Goal: Task Accomplishment & Management: Complete application form

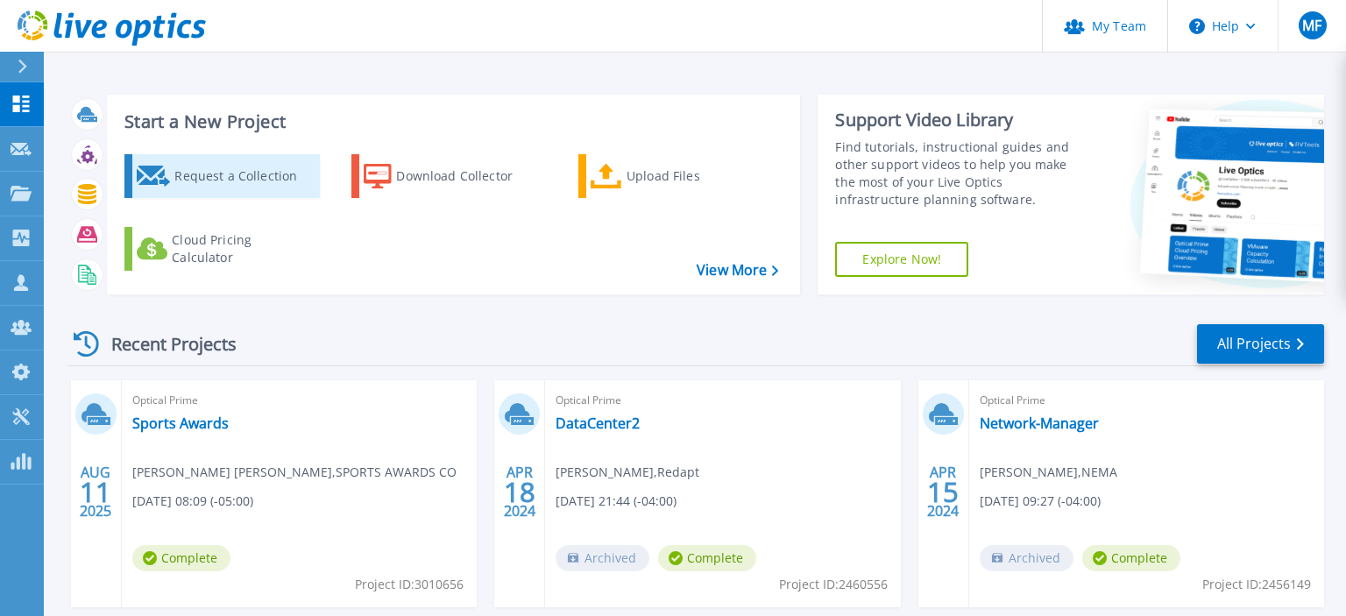
click at [261, 186] on div "Request a Collection" at bounding box center [244, 176] width 140 height 35
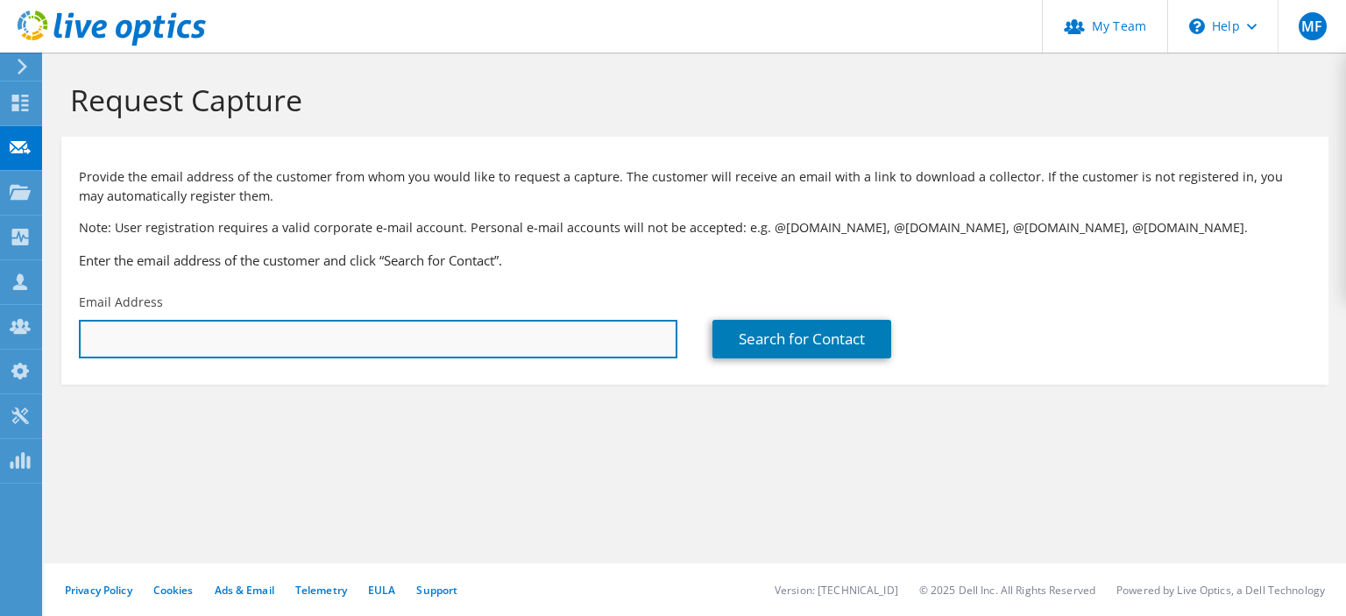
click at [174, 330] on input "text" at bounding box center [378, 339] width 599 height 39
paste input "[EMAIL_ADDRESS][PERSON_NAME][DOMAIN_NAME]"
drag, startPoint x: 190, startPoint y: 337, endPoint x: 14, endPoint y: 323, distance: 176.7
click at [79, 323] on input "[EMAIL_ADDRESS][PERSON_NAME][DOMAIN_NAME]" at bounding box center [378, 339] width 599 height 39
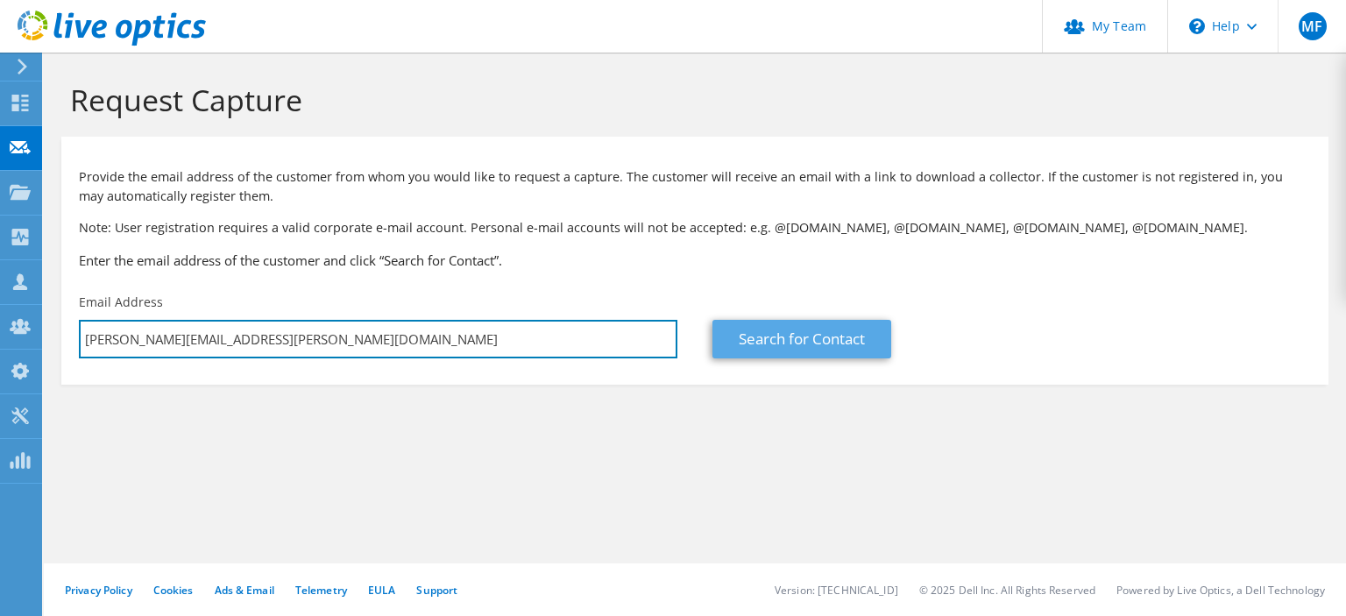
type input "[PERSON_NAME][EMAIL_ADDRESS][PERSON_NAME][DOMAIN_NAME]"
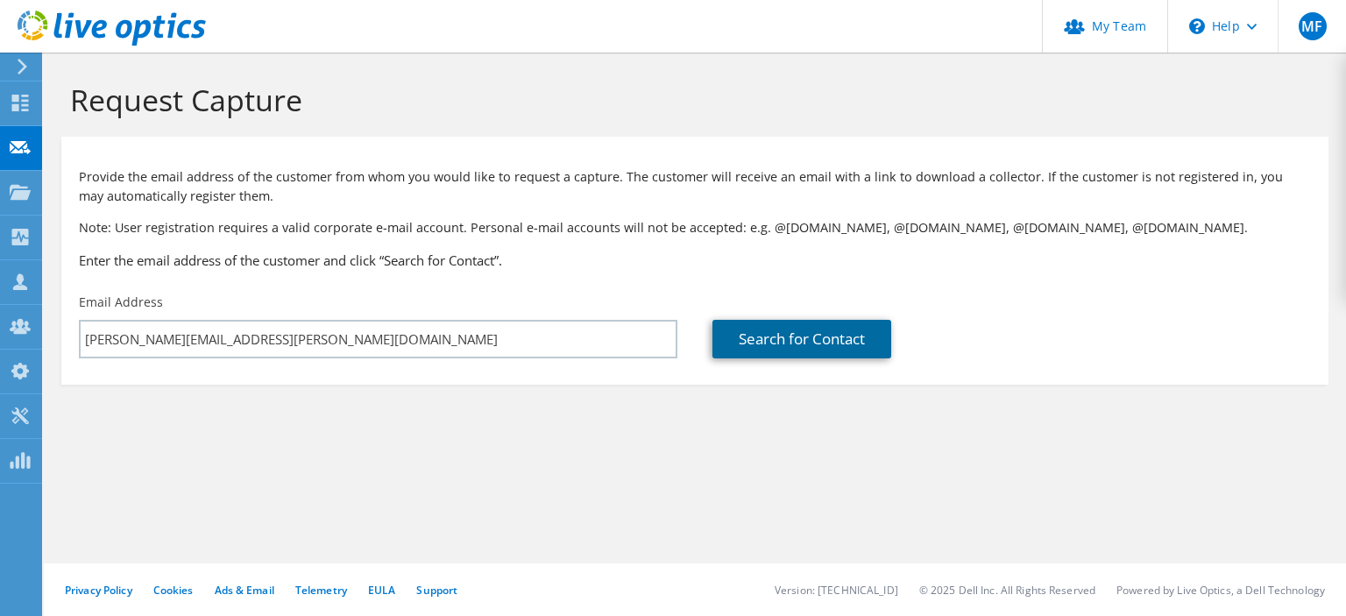
click at [805, 347] on link "Search for Contact" at bounding box center [802, 339] width 179 height 39
click at [547, 291] on div "Email Address [PERSON_NAME][EMAIL_ADDRESS][PERSON_NAME][DOMAIN_NAME]" at bounding box center [378, 326] width 634 height 82
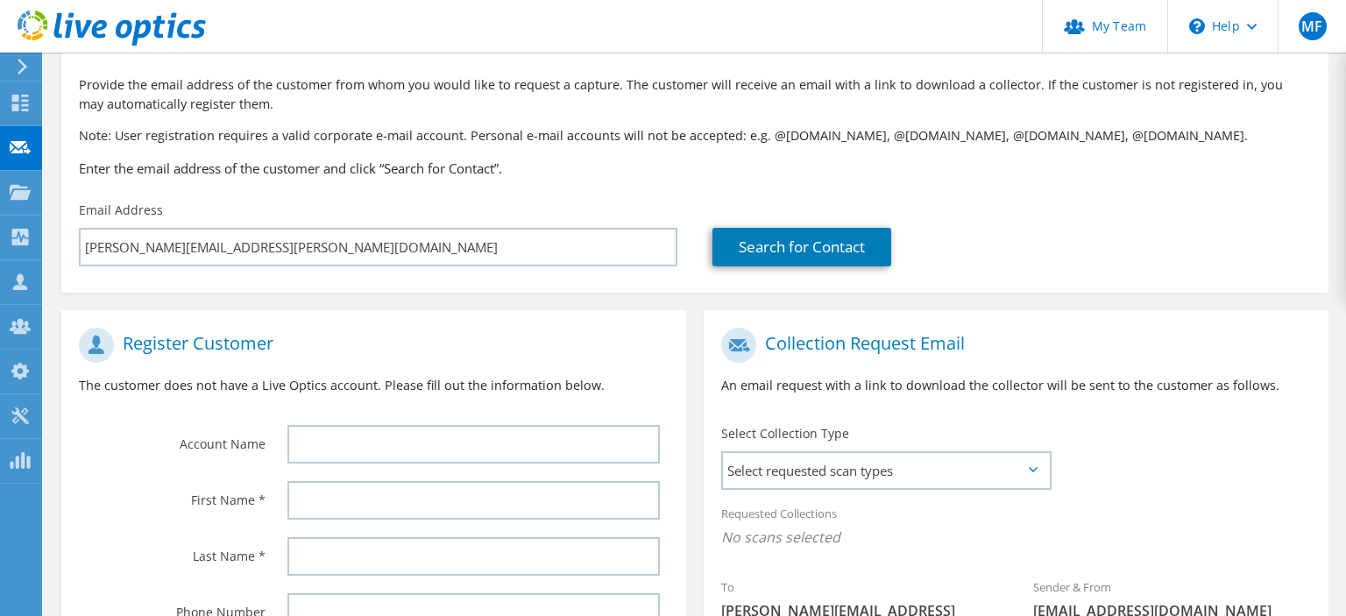
scroll to position [231, 0]
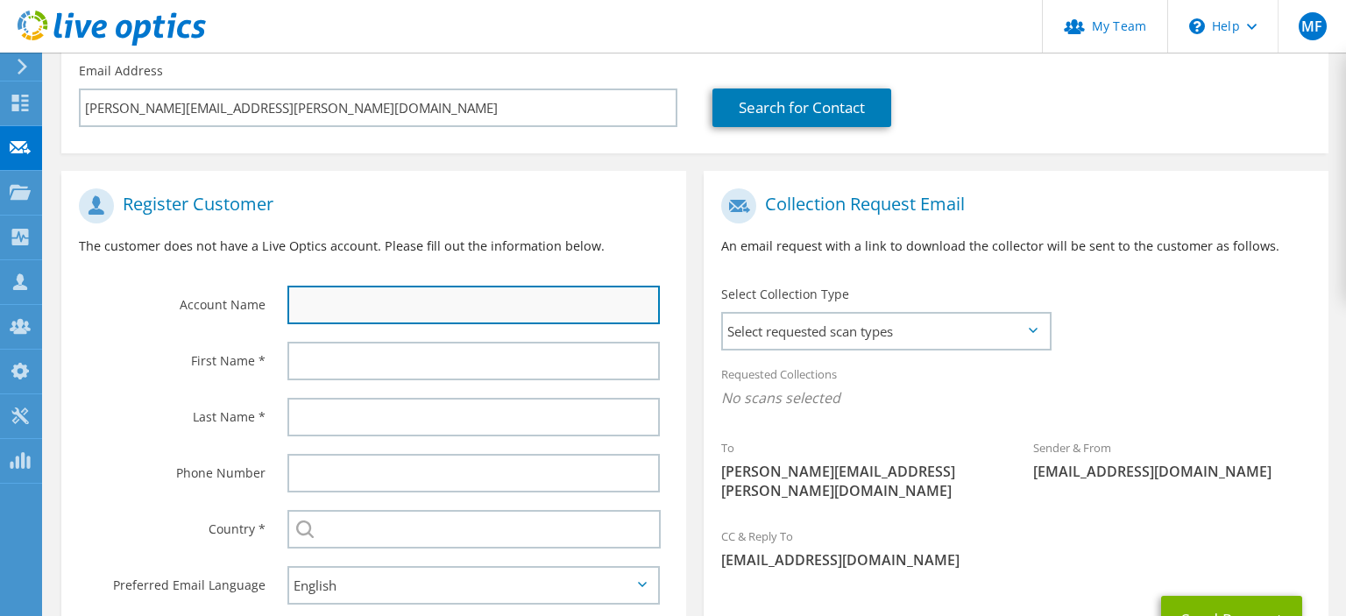
click at [415, 289] on input "text" at bounding box center [473, 305] width 373 height 39
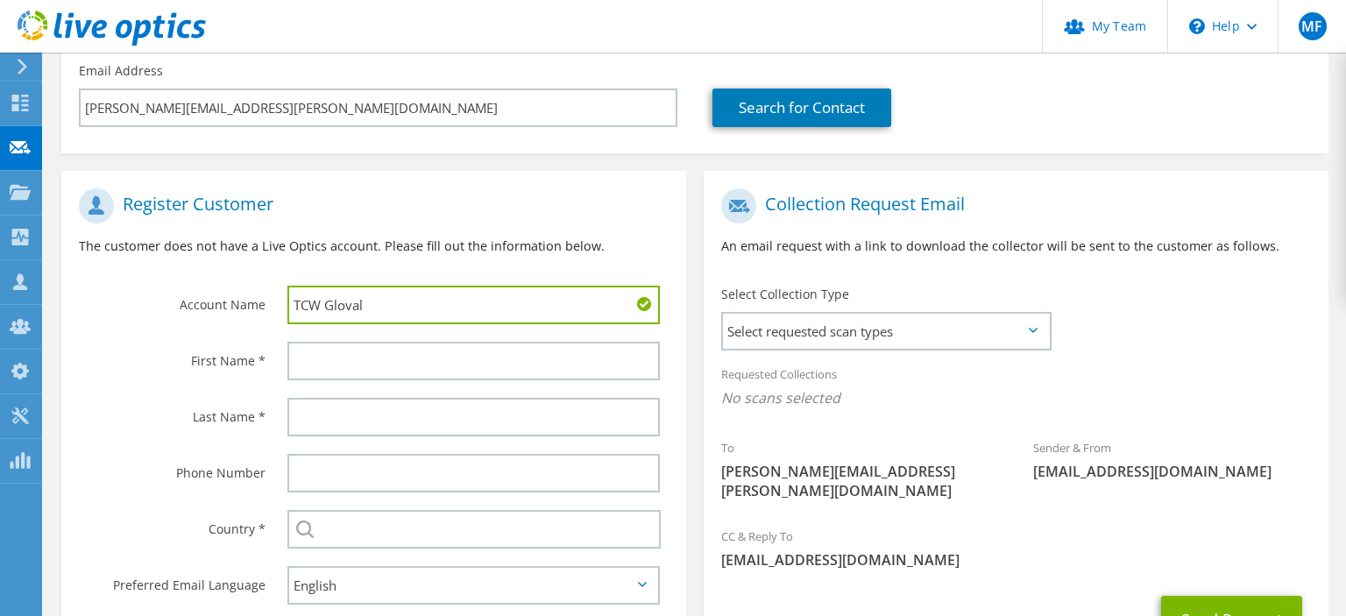
type input "TCW Gloval"
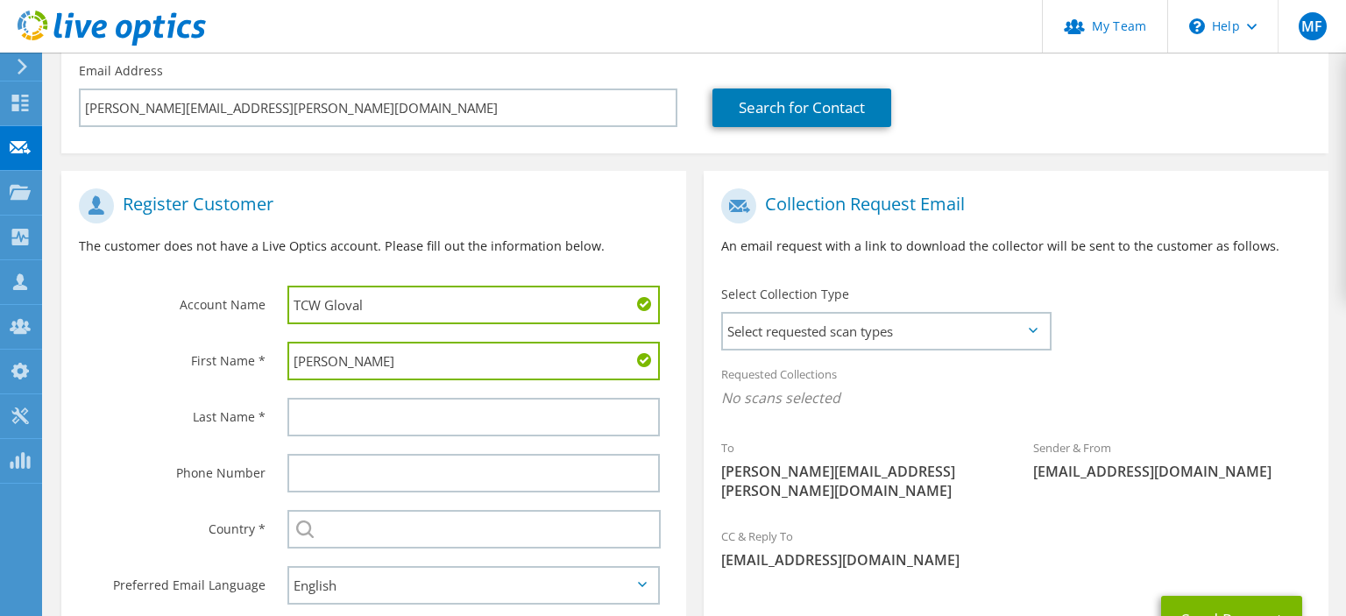
type input "[PERSON_NAME]"
click at [380, 436] on div at bounding box center [478, 417] width 416 height 56
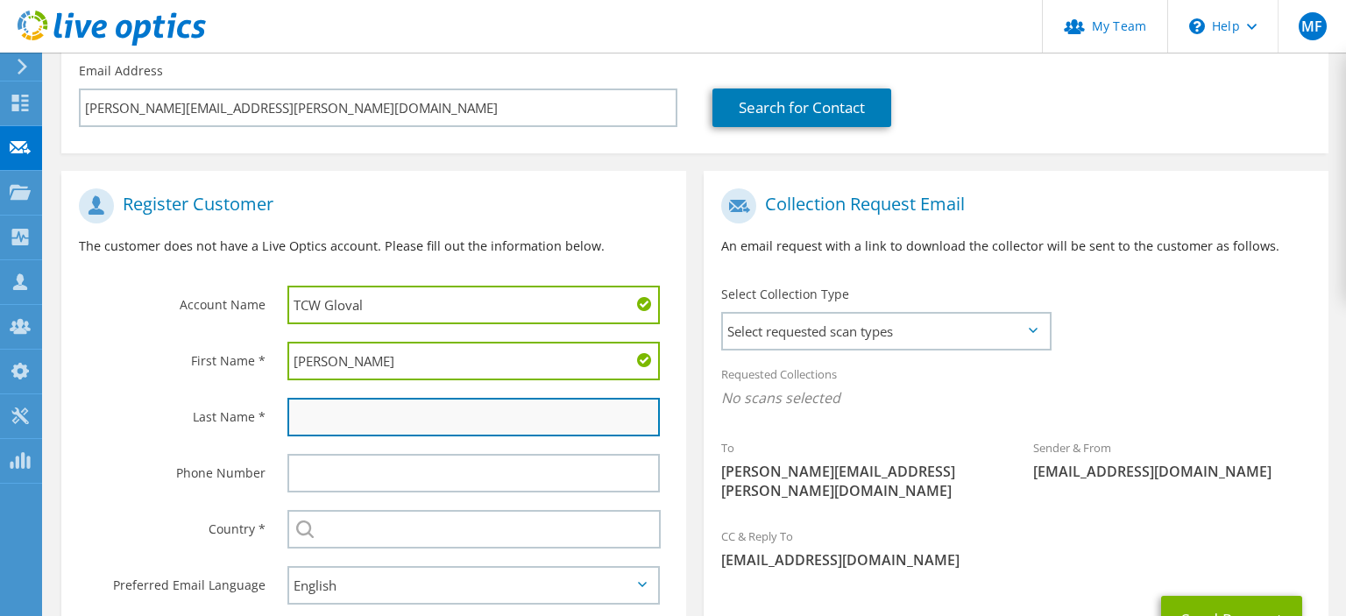
click at [371, 427] on input "text" at bounding box center [473, 417] width 373 height 39
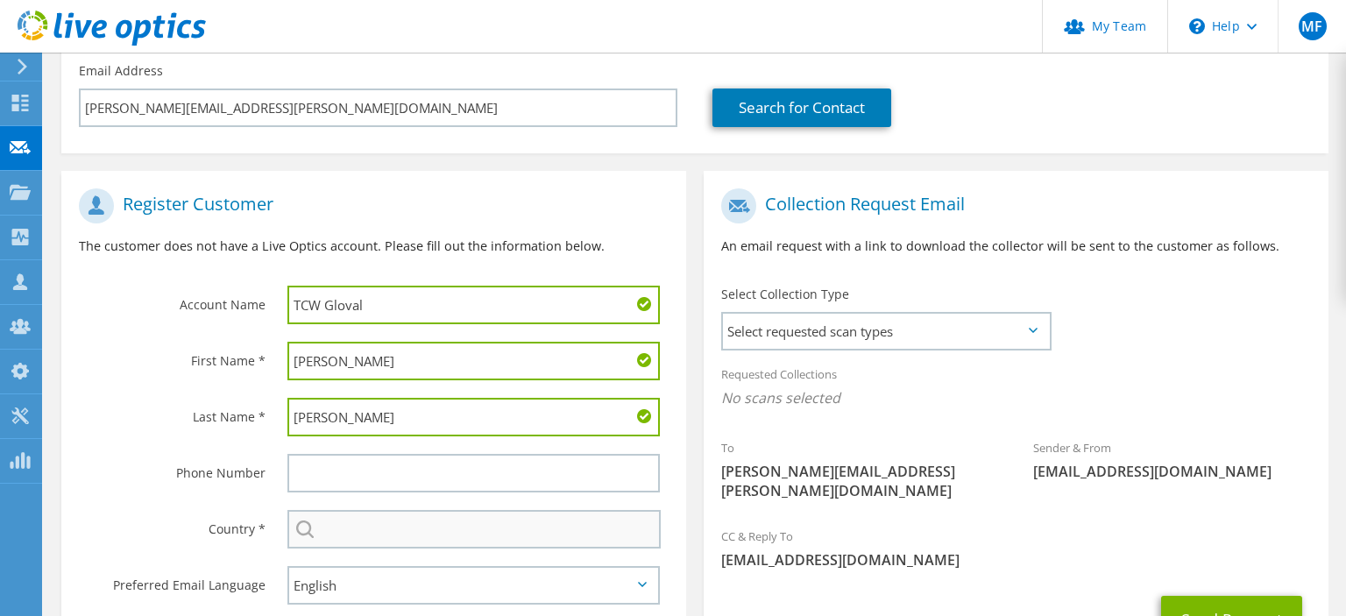
type input "[PERSON_NAME]"
click at [377, 531] on input "text" at bounding box center [473, 529] width 373 height 39
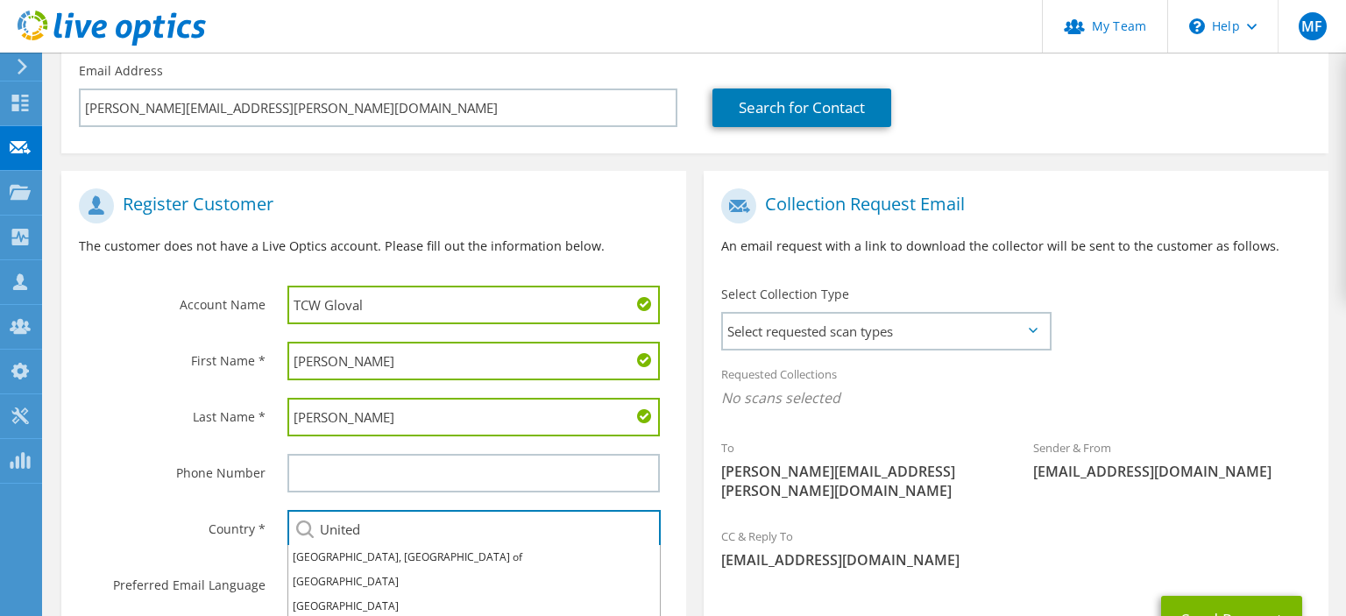
scroll to position [363, 0]
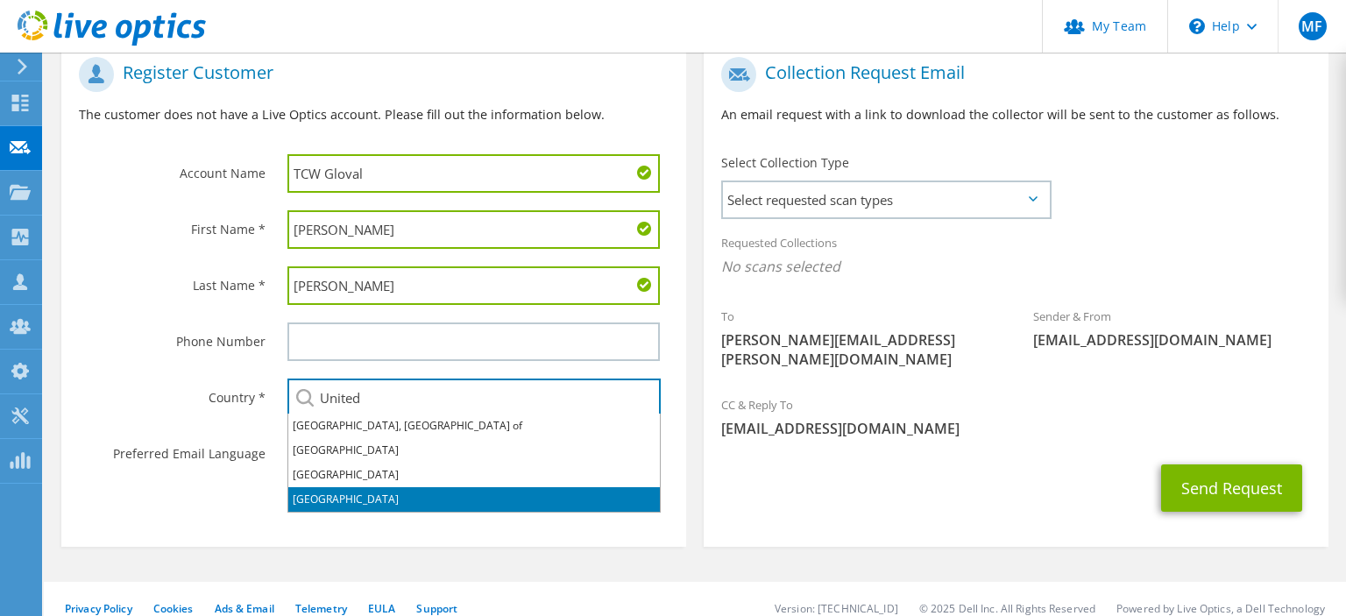
click at [447, 507] on li "[GEOGRAPHIC_DATA]" at bounding box center [474, 499] width 372 height 25
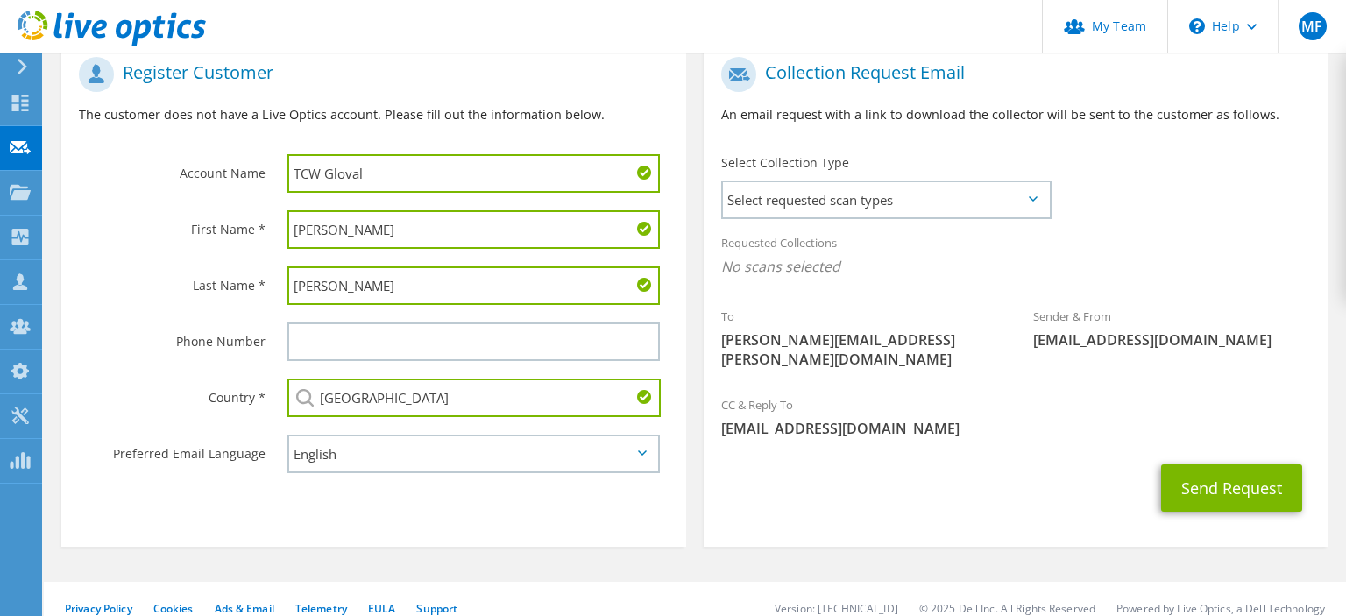
type input "[GEOGRAPHIC_DATA]"
click at [811, 474] on div "Send Request" at bounding box center [1016, 488] width 625 height 65
click at [855, 202] on span "Select requested scan types" at bounding box center [886, 199] width 326 height 35
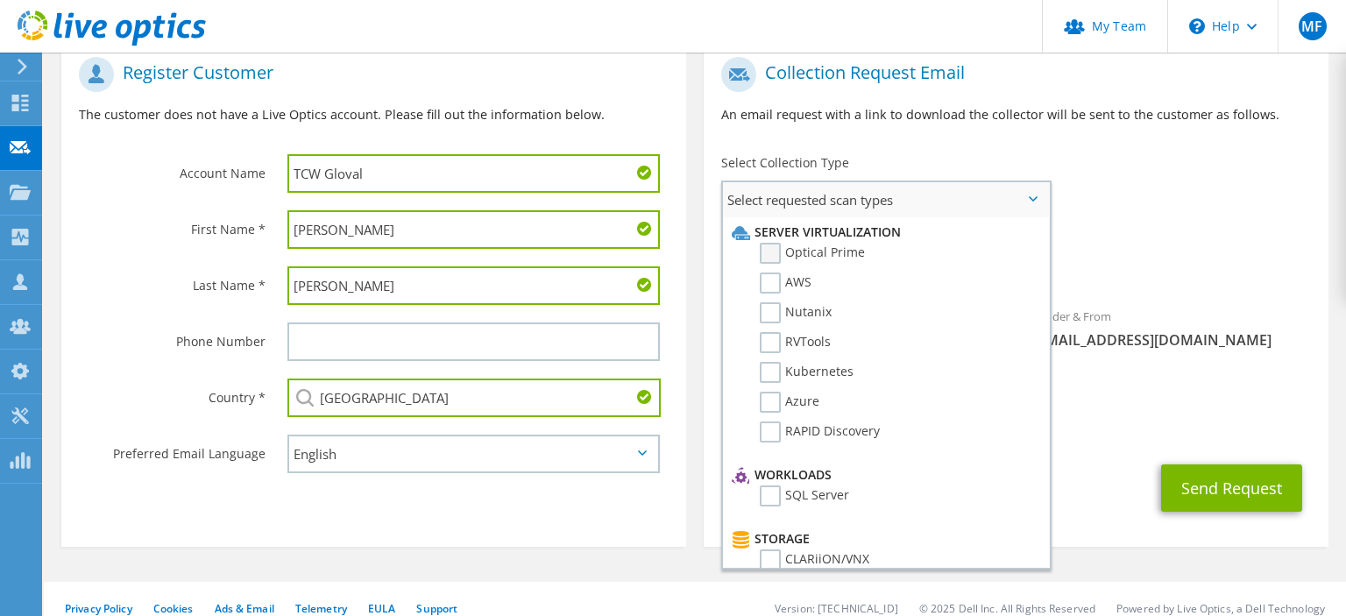
click at [770, 252] on label "Optical Prime" at bounding box center [812, 253] width 105 height 21
click at [0, 0] on input "Optical Prime" at bounding box center [0, 0] width 0 height 0
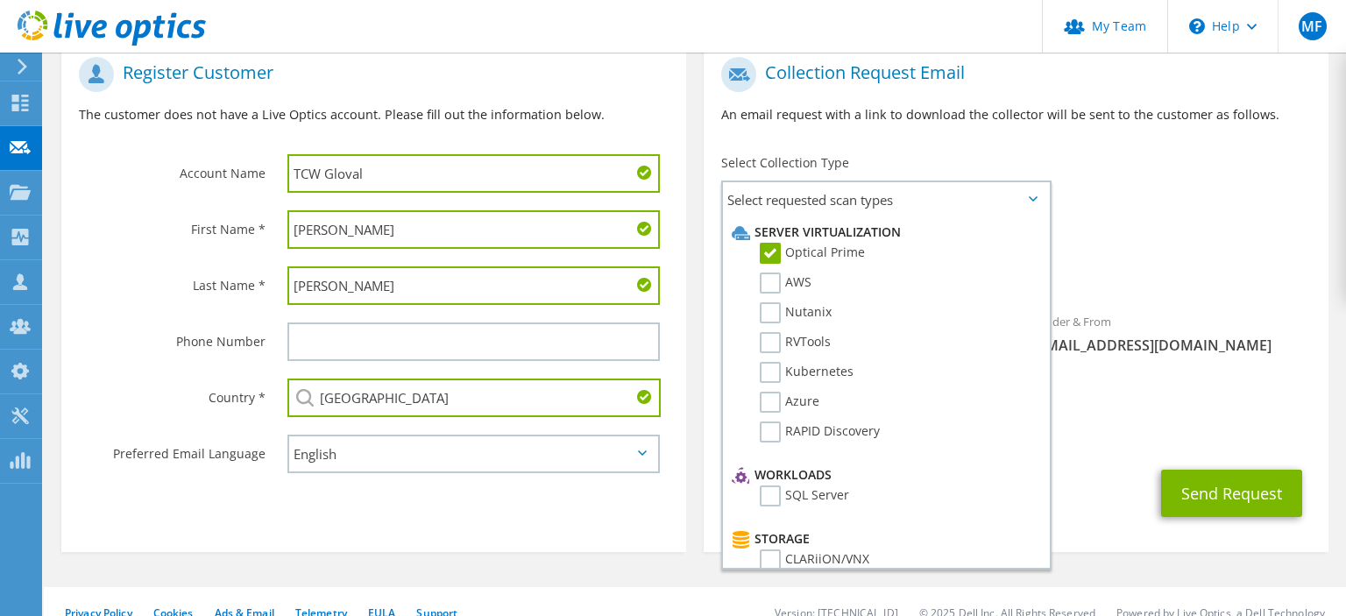
click at [1259, 266] on span "Optical Prime" at bounding box center [1016, 271] width 590 height 29
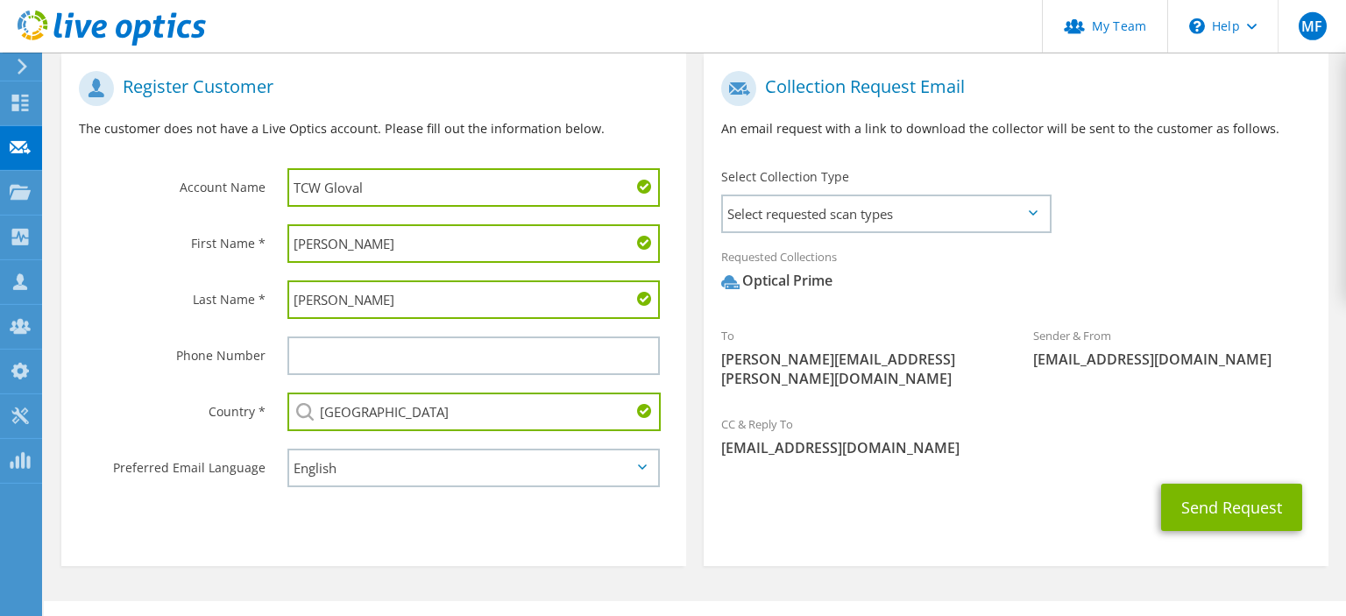
scroll to position [368, 0]
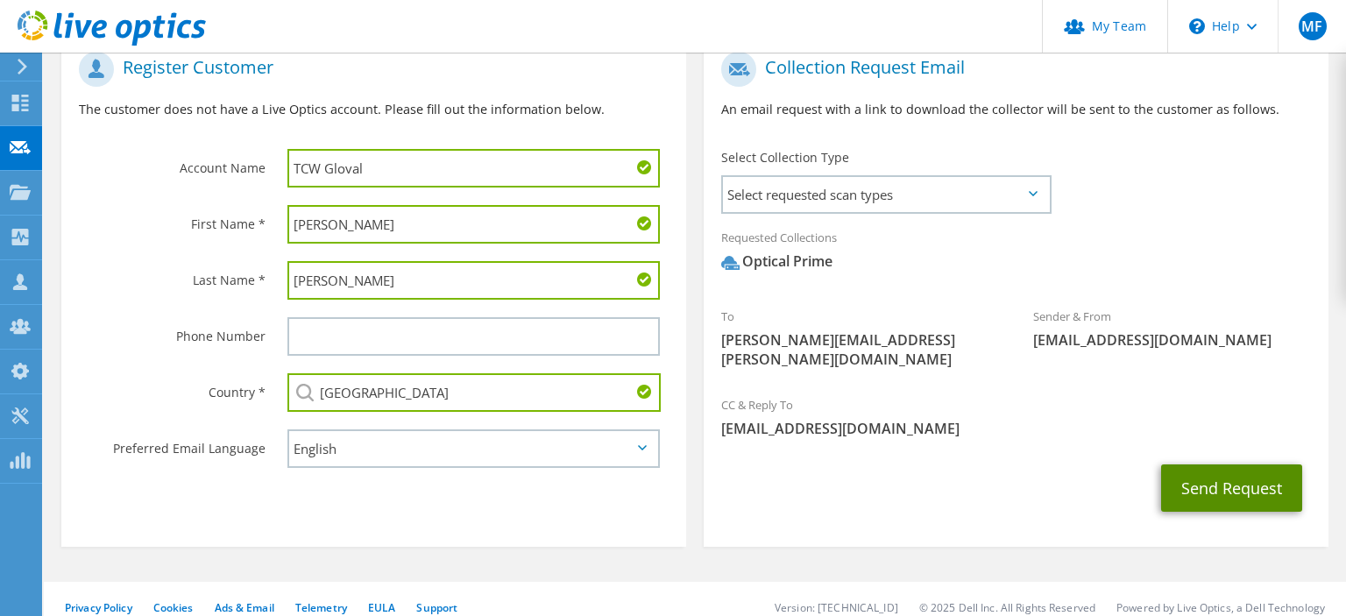
click at [1223, 472] on button "Send Request" at bounding box center [1231, 488] width 141 height 47
